Goal: Information Seeking & Learning: Stay updated

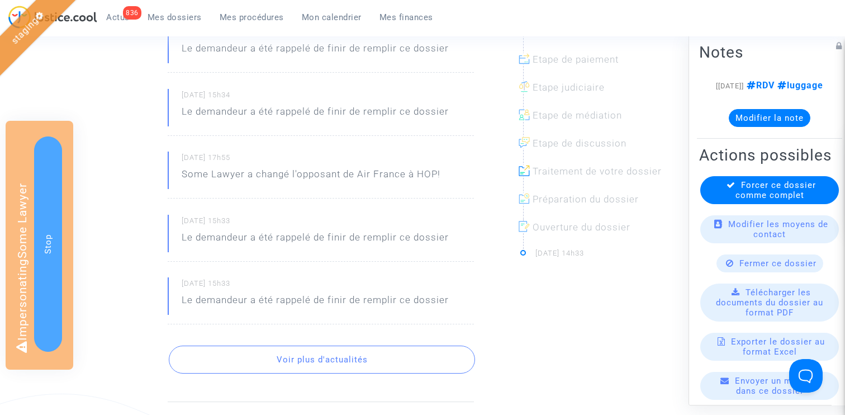
click at [333, 364] on button "Voir plus d'actualités" at bounding box center [322, 359] width 306 height 28
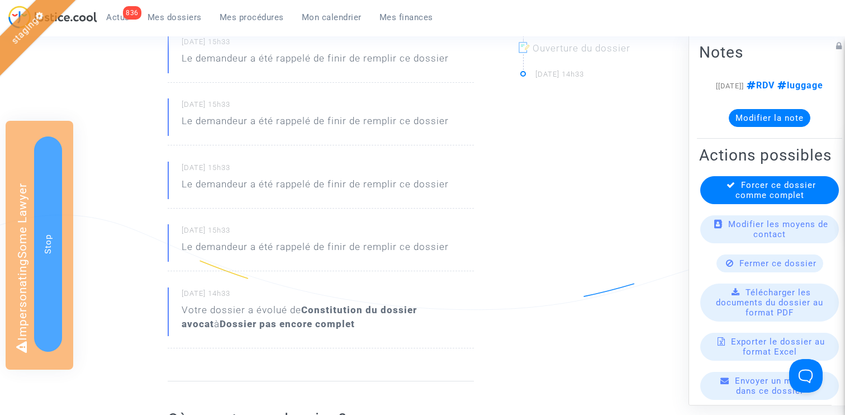
scroll to position [670, 0]
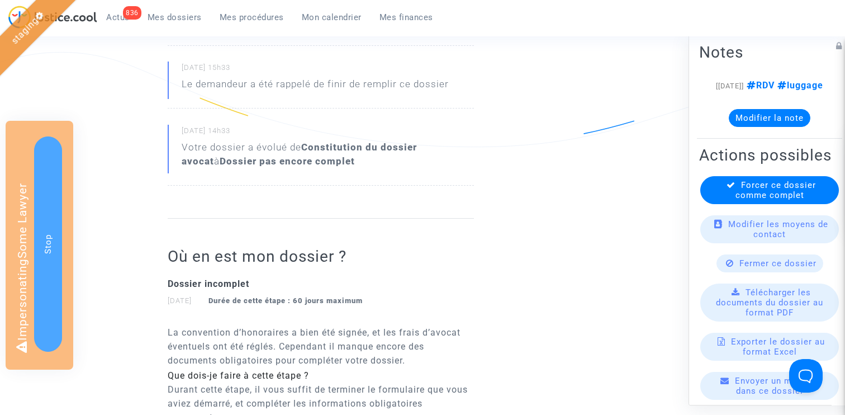
click at [111, 17] on span "Actus" at bounding box center [117, 17] width 23 height 10
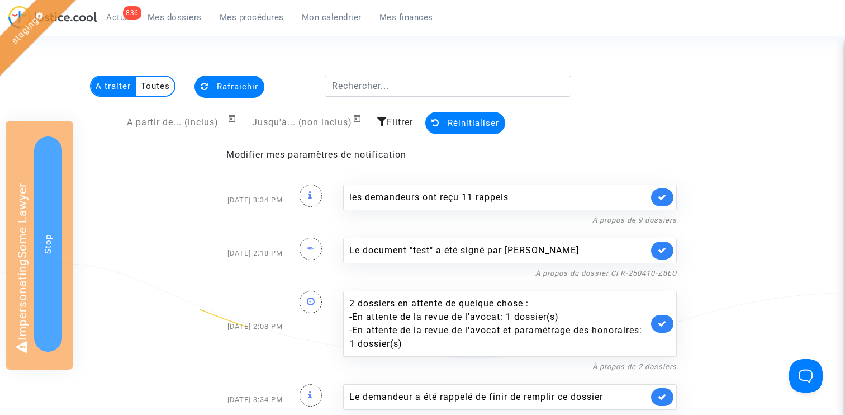
click at [399, 124] on span "Filtrer" at bounding box center [400, 122] width 26 height 11
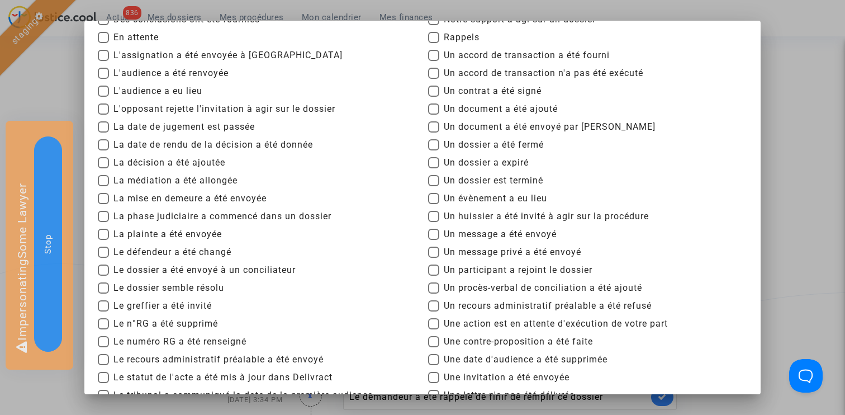
scroll to position [95, 0]
click at [485, 255] on span "Un message privé a été envoyé" at bounding box center [512, 251] width 137 height 13
click at [434, 257] on input "Un message privé a été envoyé" at bounding box center [433, 257] width 1 height 1
checkbox input "true"
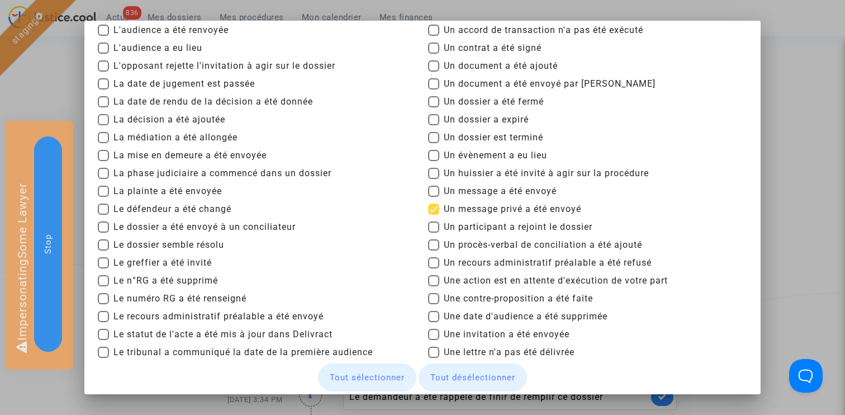
scroll to position [207, 0]
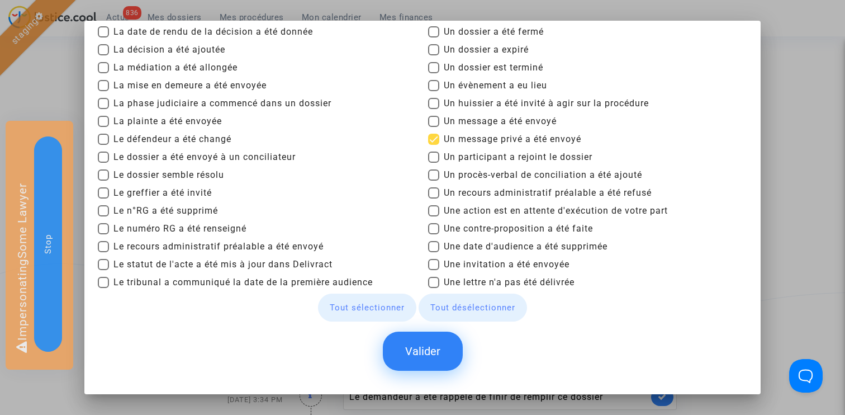
click at [439, 349] on button "Valider" at bounding box center [423, 350] width 80 height 39
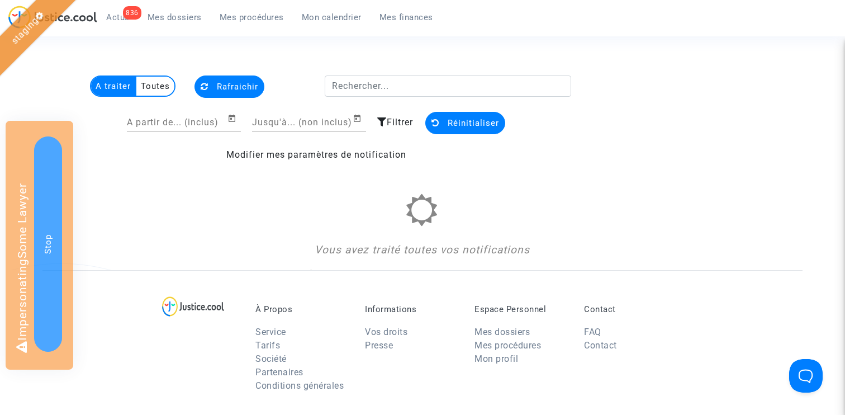
click at [167, 84] on multi-toggle-item "Toutes" at bounding box center [155, 86] width 38 height 19
